Goal: Navigation & Orientation: Find specific page/section

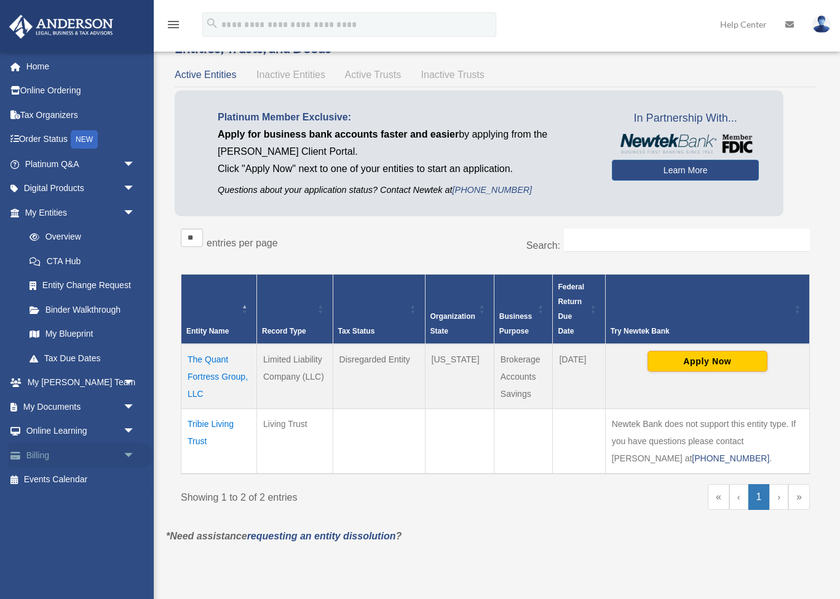
scroll to position [76, 0]
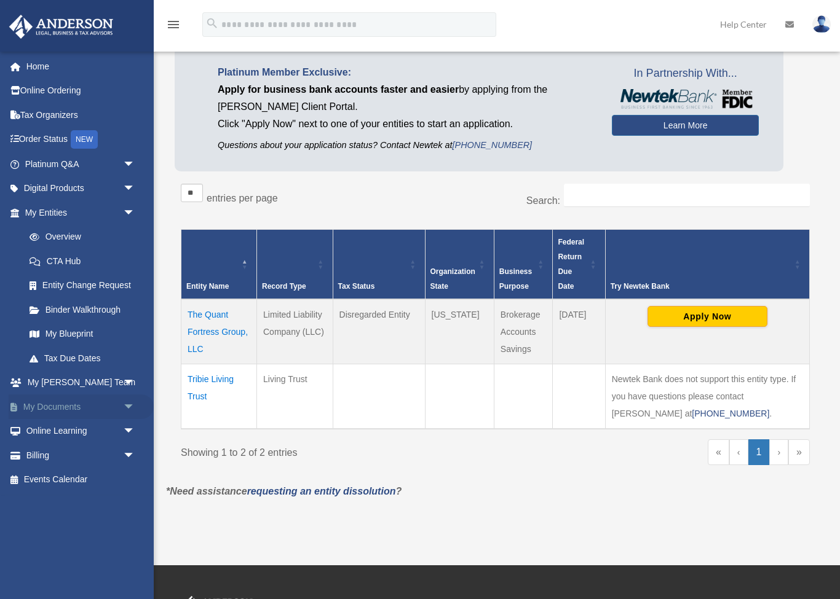
click at [126, 405] on span "arrow_drop_down" at bounding box center [135, 407] width 25 height 25
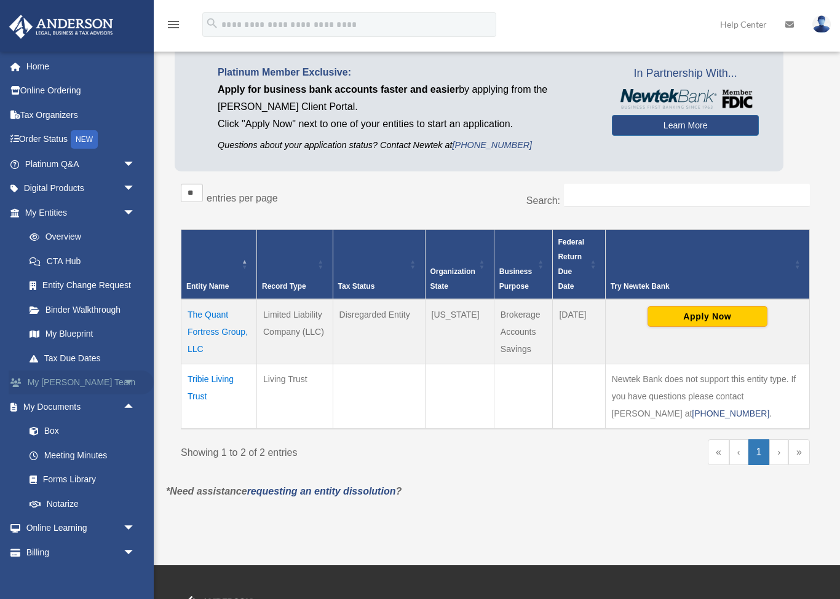
click at [128, 377] on span "arrow_drop_down" at bounding box center [135, 383] width 25 height 25
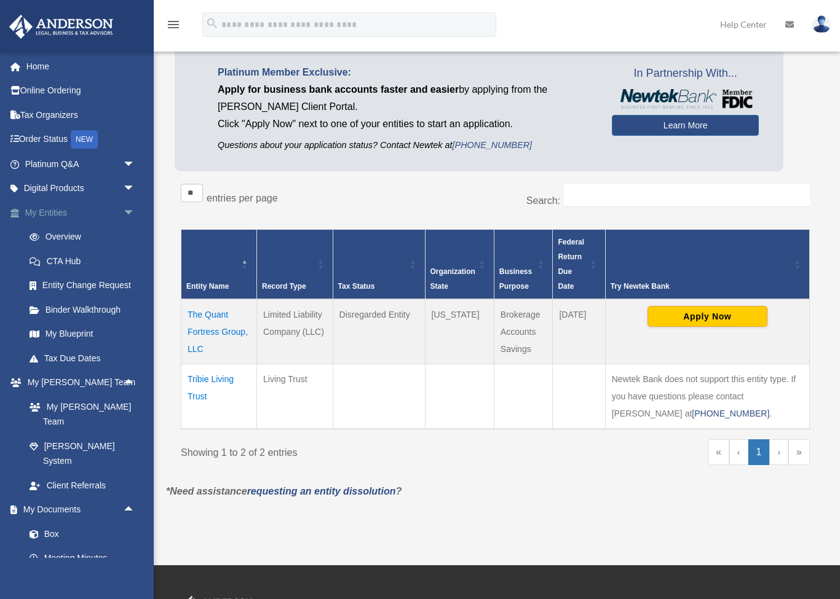
click at [129, 213] on span "arrow_drop_down" at bounding box center [135, 212] width 25 height 25
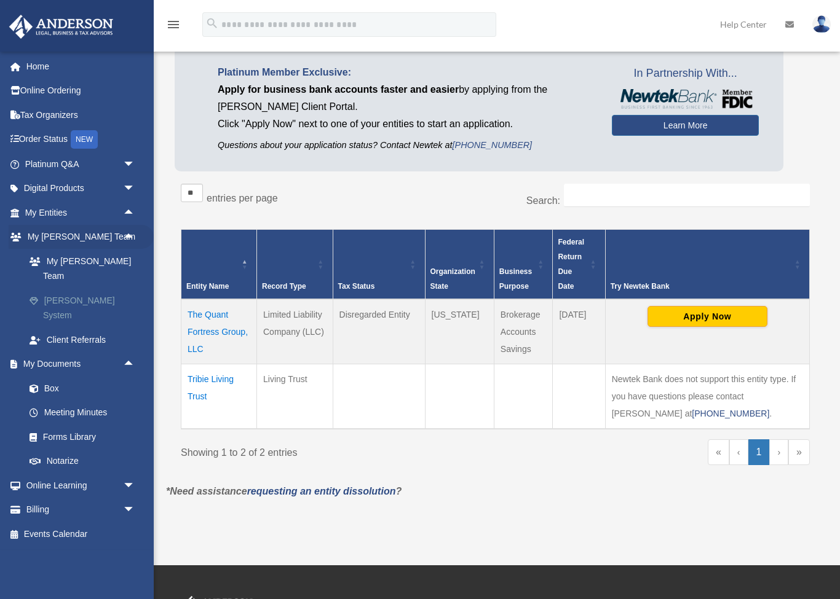
click at [103, 288] on link "[PERSON_NAME] System" at bounding box center [85, 307] width 136 height 39
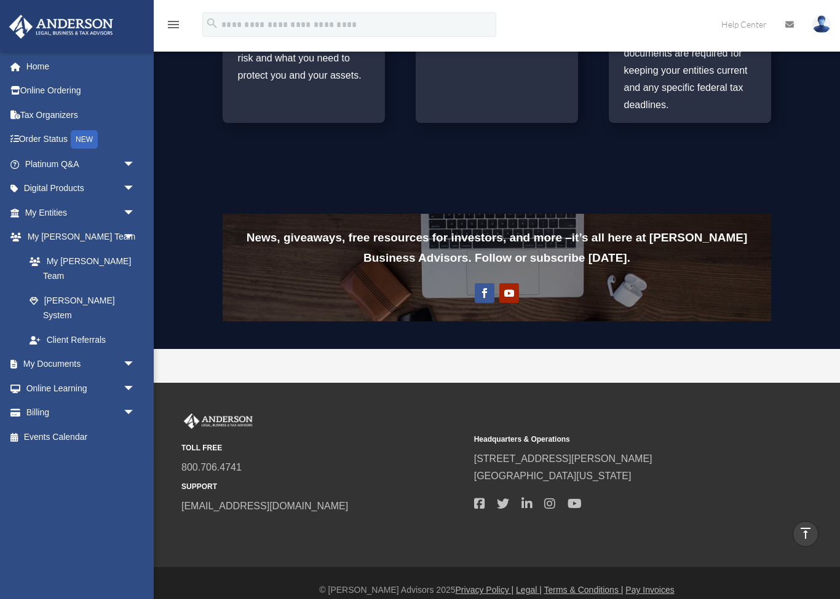
scroll to position [861, 0]
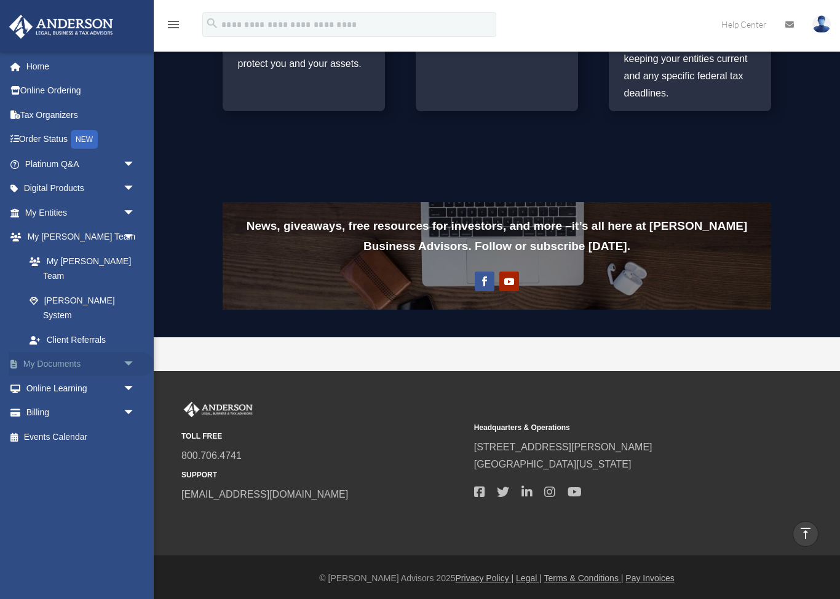
click at [99, 352] on link "My Documents arrow_drop_down" at bounding box center [81, 364] width 145 height 25
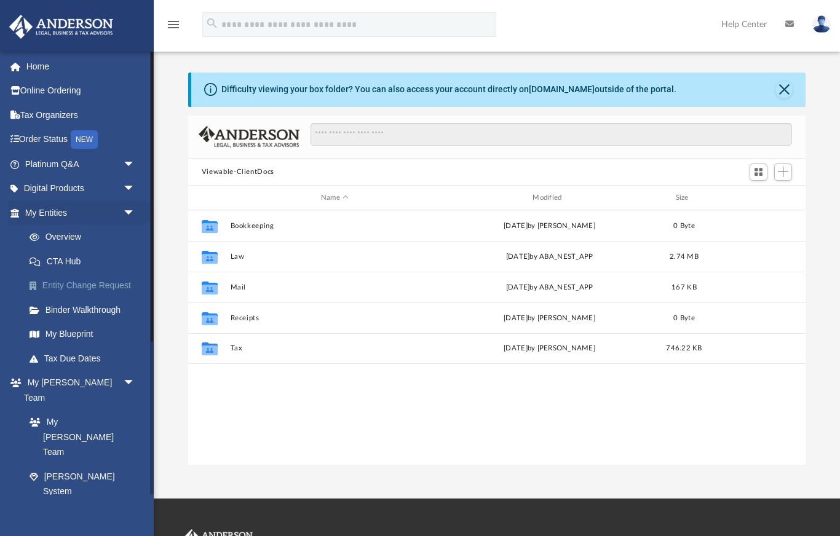
scroll to position [1, 1]
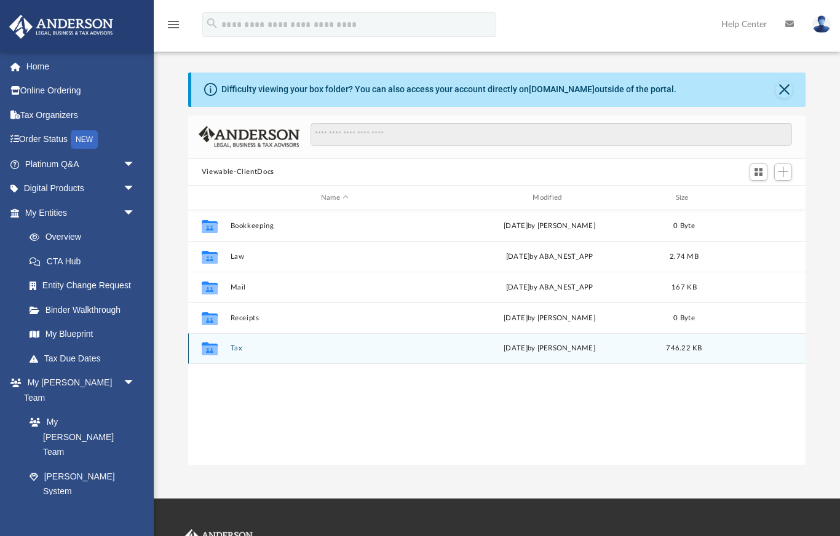
click at [309, 357] on div "Collaborated Folder Tax [DATE] by [PERSON_NAME] 746.22 KB" at bounding box center [496, 348] width 617 height 31
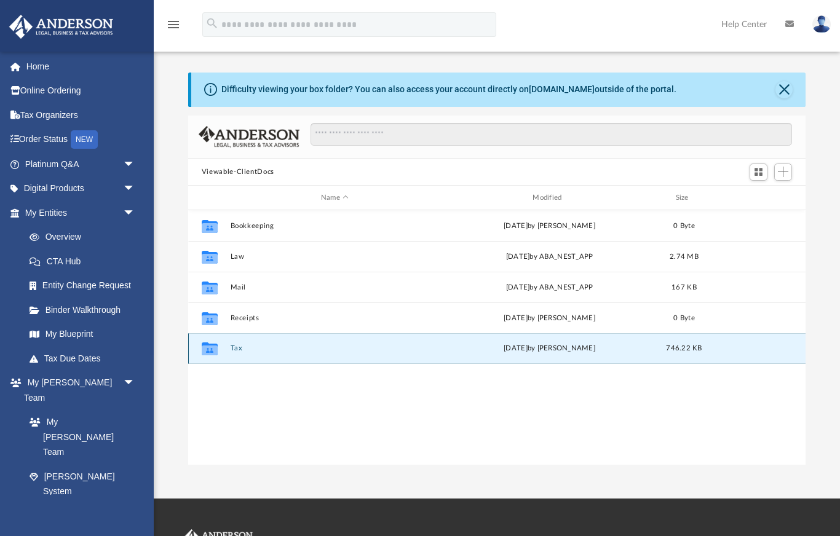
click at [215, 349] on icon "grid" at bounding box center [210, 350] width 16 height 10
click at [210, 350] on icon "grid" at bounding box center [210, 350] width 16 height 10
click at [210, 352] on icon "grid" at bounding box center [210, 348] width 16 height 13
click at [127, 528] on span "arrow_drop_down" at bounding box center [135, 540] width 25 height 25
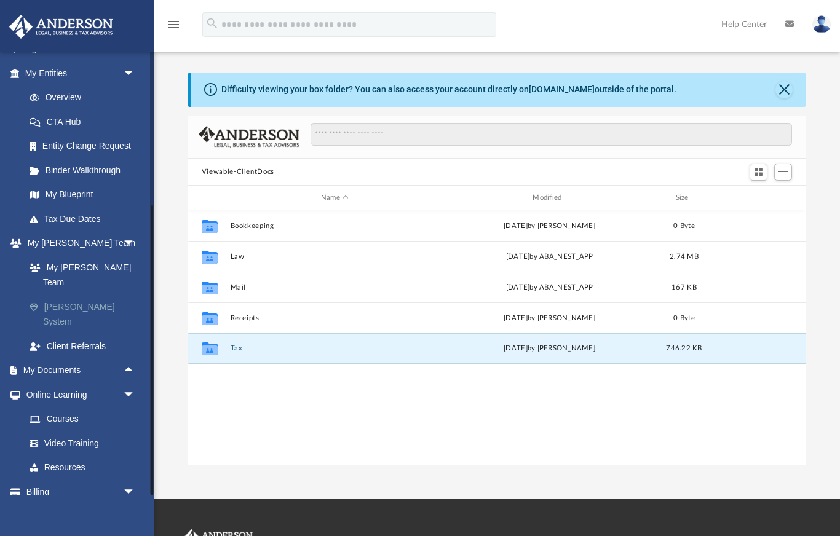
scroll to position [138, 0]
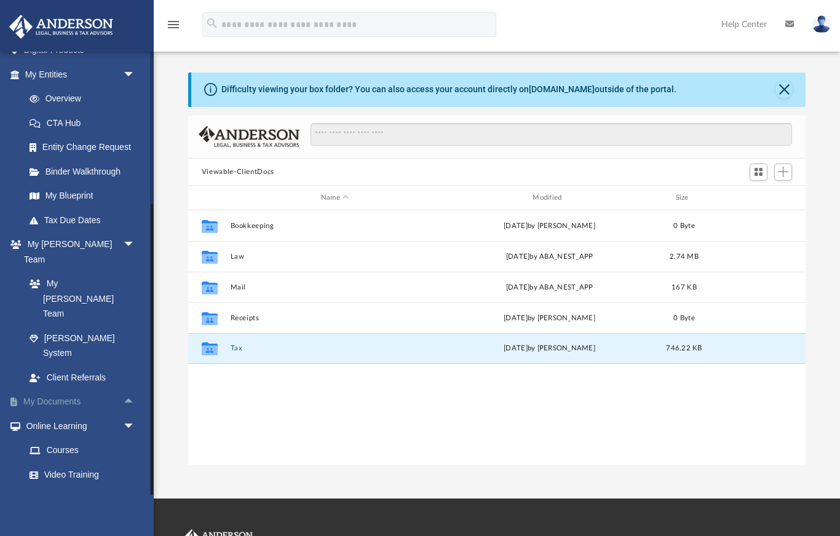
click at [128, 390] on span "arrow_drop_up" at bounding box center [135, 402] width 25 height 25
